Goal: Task Accomplishment & Management: Complete application form

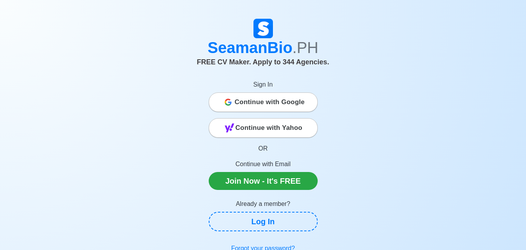
click at [263, 103] on span "Continue with Google" at bounding box center [270, 102] width 70 height 16
click at [248, 127] on span "Continue with Yahoo" at bounding box center [269, 128] width 67 height 16
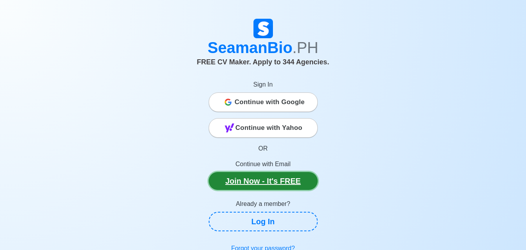
click at [277, 177] on link "Join Now - It's FREE" at bounding box center [263, 181] width 109 height 18
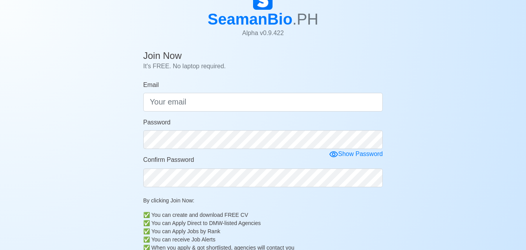
scroll to position [26, 0]
